Goal: Task Accomplishment & Management: Manage account settings

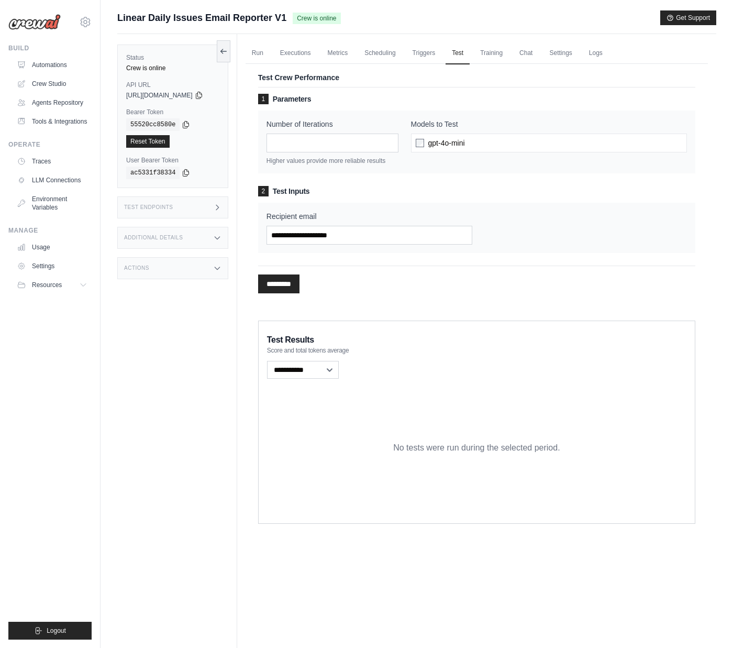
click at [36, 18] on img at bounding box center [34, 22] width 52 height 16
click at [37, 24] on img at bounding box center [34, 22] width 52 height 16
click at [43, 262] on link "Settings" at bounding box center [53, 266] width 79 height 17
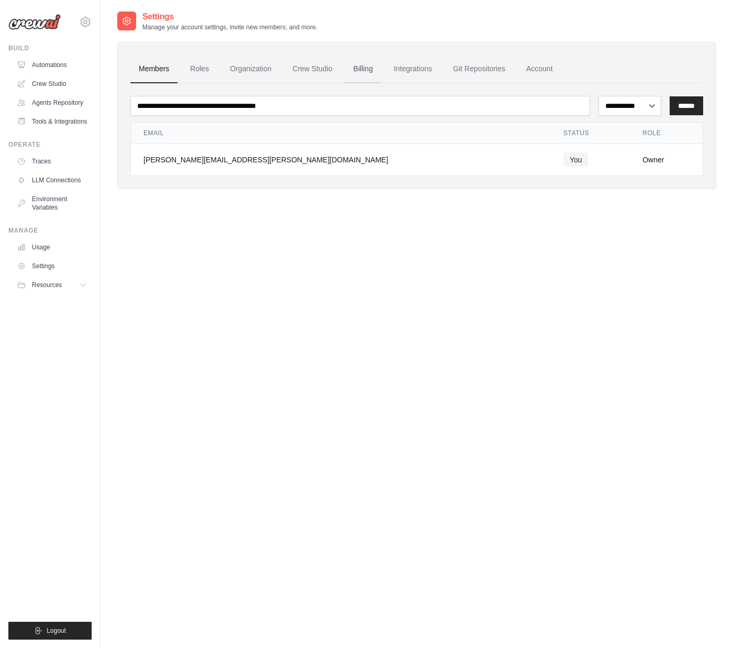
click at [366, 65] on link "Billing" at bounding box center [363, 69] width 36 height 28
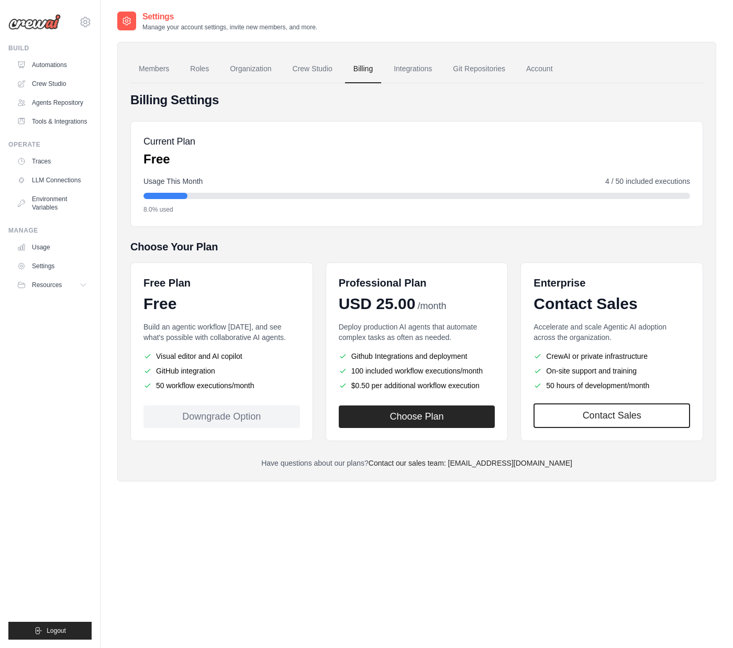
click at [34, 26] on img at bounding box center [34, 22] width 52 height 16
click at [38, 23] on img at bounding box center [34, 22] width 52 height 16
click at [51, 26] on img at bounding box center [34, 22] width 52 height 16
click at [46, 7] on div "jesse.miller@crewai.com Settings" at bounding box center [49, 17] width 83 height 34
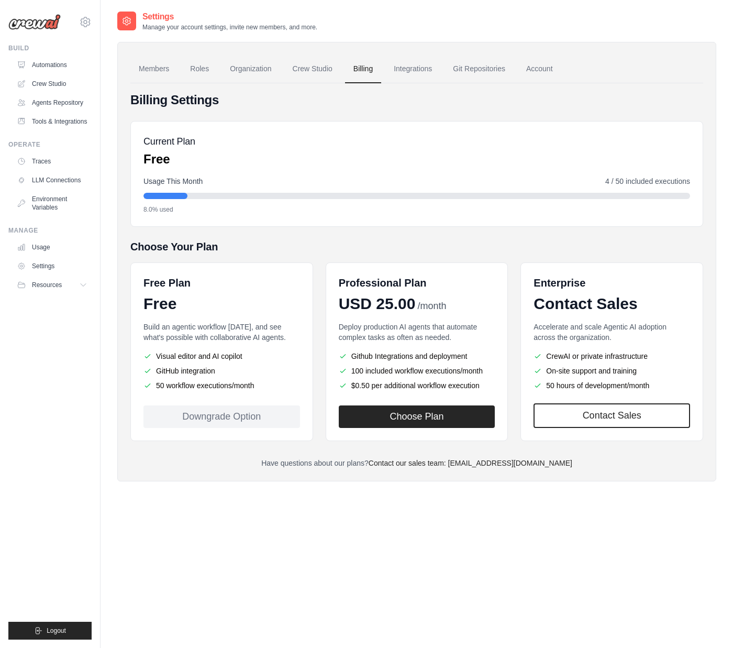
click at [203, 504] on div "Settings Manage your account settings, invite new members, and more. Members Ro…" at bounding box center [416, 334] width 599 height 648
click at [179, 529] on div "Settings Manage your account settings, invite new members, and more. Members Ro…" at bounding box center [416, 334] width 599 height 648
click at [47, 24] on img at bounding box center [34, 22] width 52 height 16
click at [42, 23] on img at bounding box center [34, 22] width 52 height 16
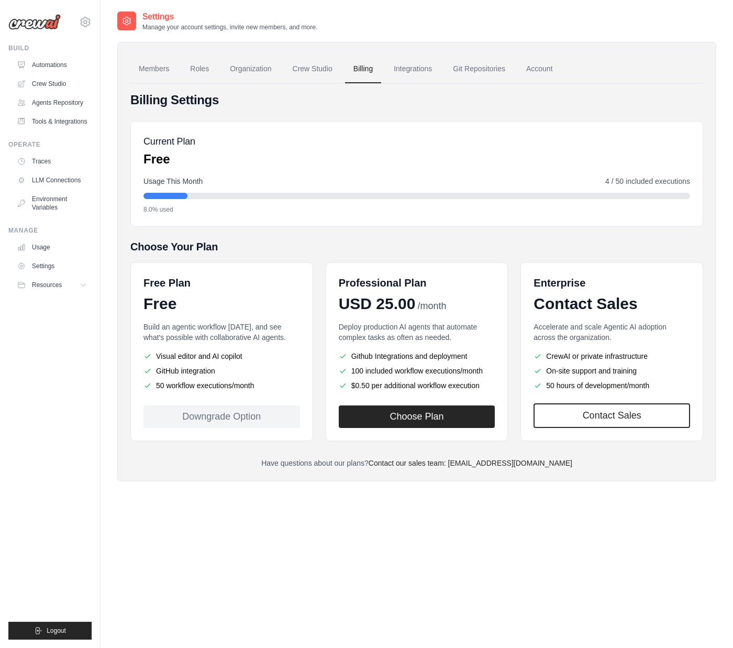
click at [42, 14] on img at bounding box center [34, 22] width 52 height 16
click at [41, 28] on img at bounding box center [34, 22] width 52 height 16
click at [61, 20] on div "jesse.miller@crewai.com Settings" at bounding box center [49, 17] width 83 height 34
click at [45, 62] on link "Automations" at bounding box center [53, 65] width 79 height 17
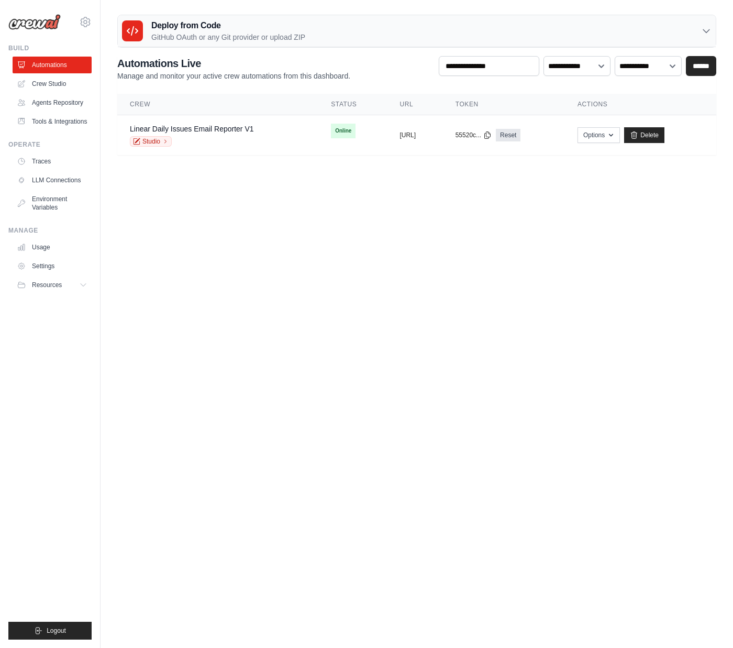
click at [40, 36] on div "jesse.miller@crewai.com Settings Build Automations" at bounding box center [50, 324] width 101 height 648
click at [39, 20] on img at bounding box center [34, 22] width 52 height 16
click at [47, 265] on link "Settings" at bounding box center [53, 266] width 79 height 17
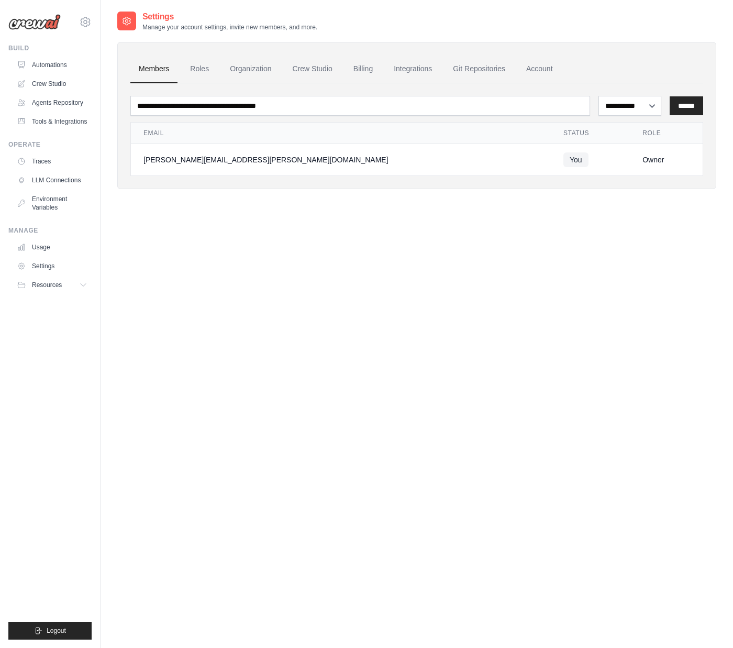
click at [47, 21] on img at bounding box center [34, 22] width 52 height 16
click at [86, 24] on icon at bounding box center [85, 22] width 13 height 13
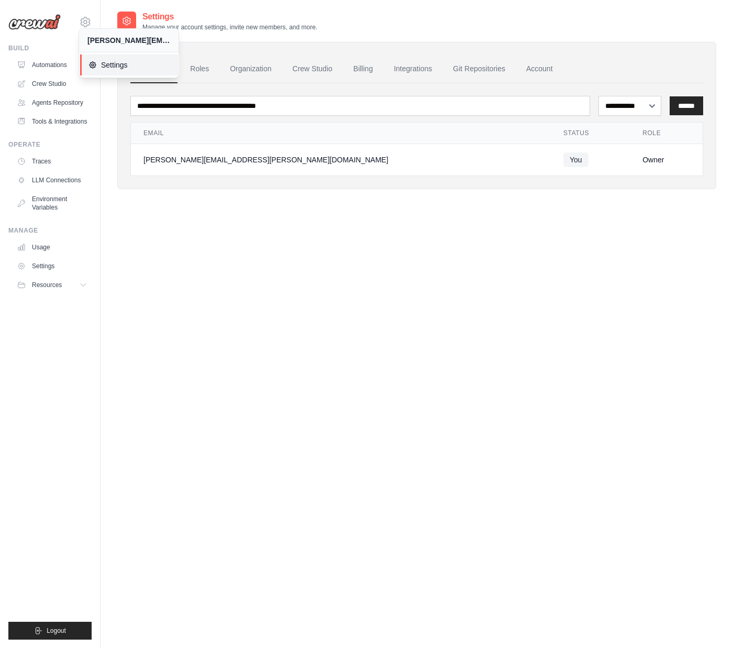
click at [104, 66] on span "Settings" at bounding box center [129, 65] width 83 height 10
click at [33, 26] on img at bounding box center [34, 22] width 52 height 16
click at [48, 247] on link "Usage" at bounding box center [53, 247] width 79 height 17
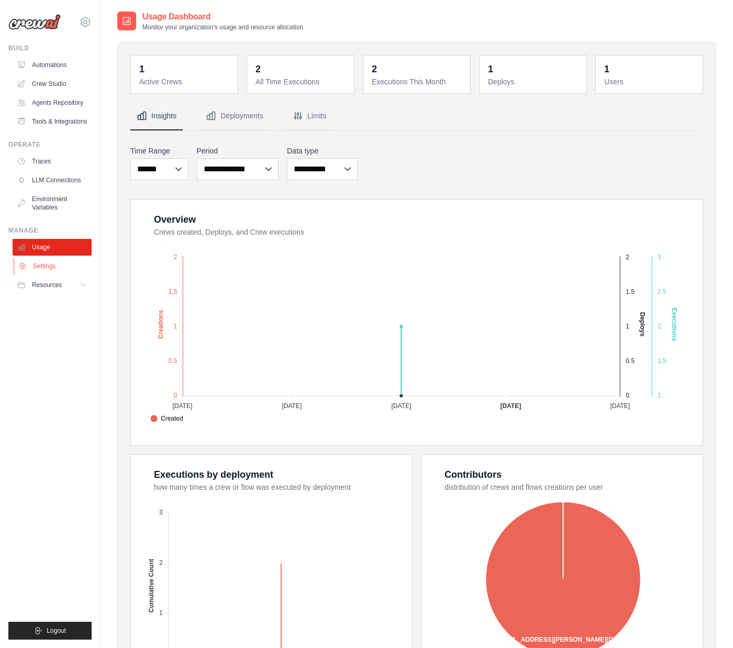
click at [38, 267] on link "Settings" at bounding box center [53, 266] width 79 height 17
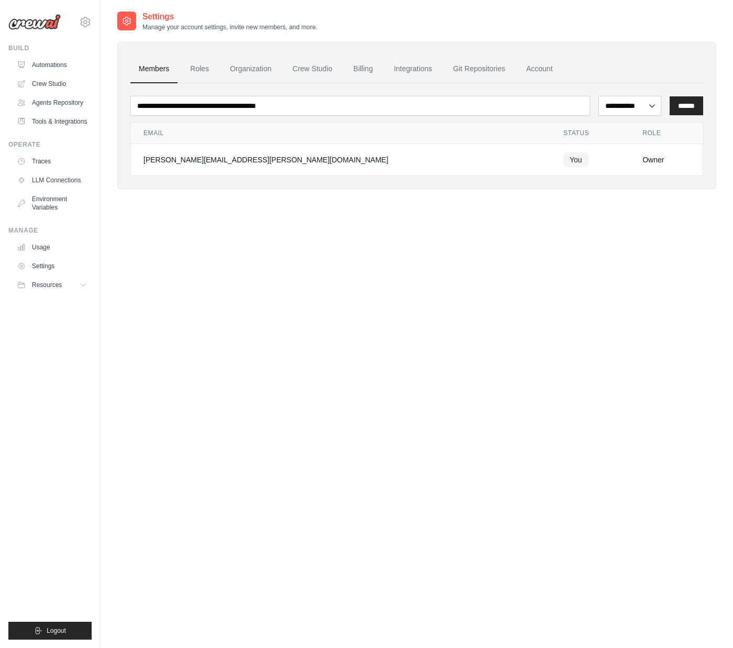
click at [36, 24] on img at bounding box center [34, 22] width 52 height 16
click at [42, 264] on link "Settings" at bounding box center [53, 266] width 79 height 17
click at [58, 59] on link "Automations" at bounding box center [53, 65] width 79 height 17
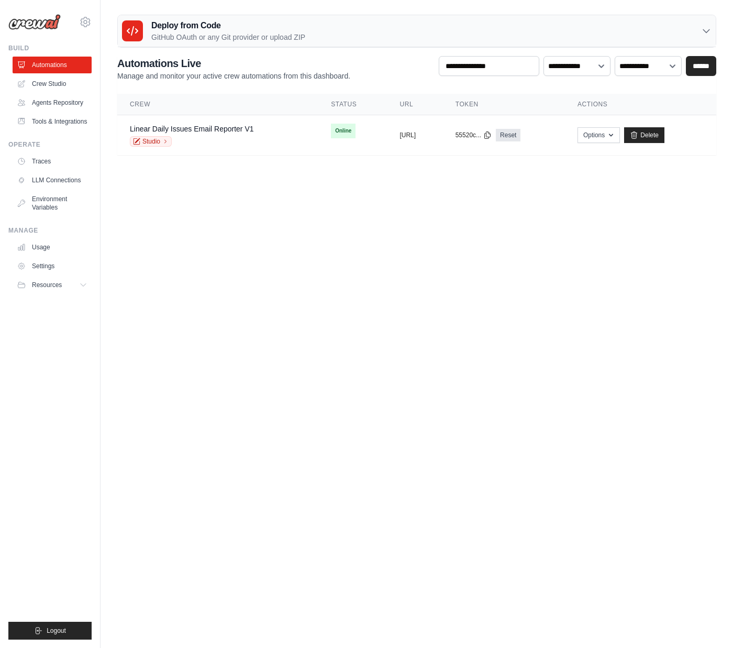
click at [35, 14] on img at bounding box center [34, 22] width 52 height 16
click at [34, 24] on img at bounding box center [34, 22] width 52 height 16
